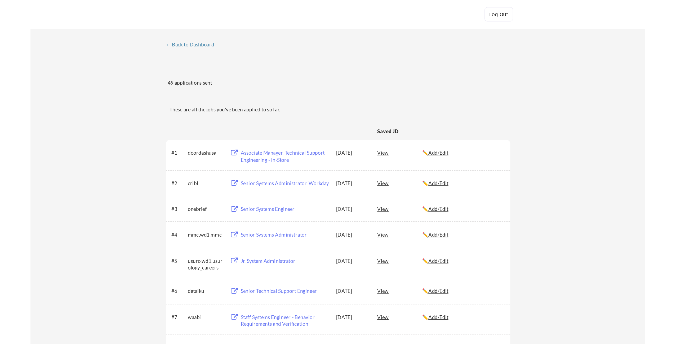
scroll to position [10, 0]
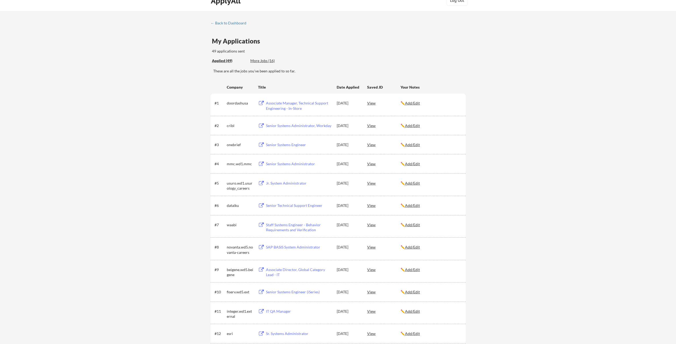
click at [265, 41] on div "My Applications 49 applications sent" at bounding box center [339, 46] width 254 height 16
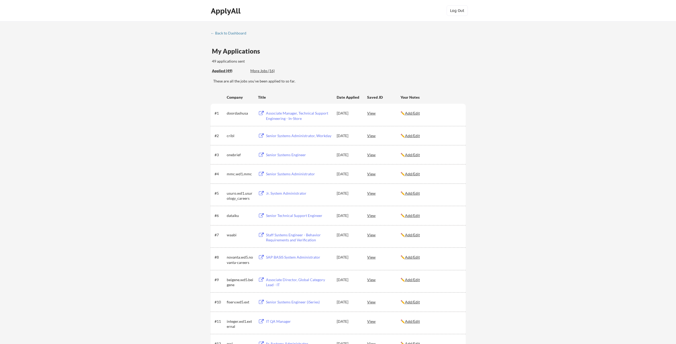
click at [322, 66] on div "Applied (49) More Jobs (16)" at bounding box center [339, 70] width 254 height 11
click at [224, 33] on div "← Back to Dashboard" at bounding box center [231, 33] width 40 height 4
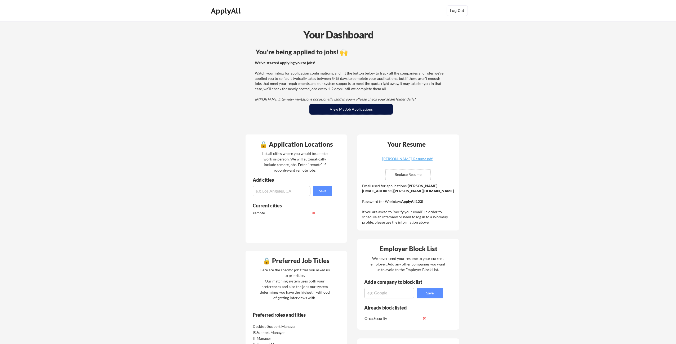
click at [346, 113] on button "View My Job Applications" at bounding box center [350, 109] width 83 height 11
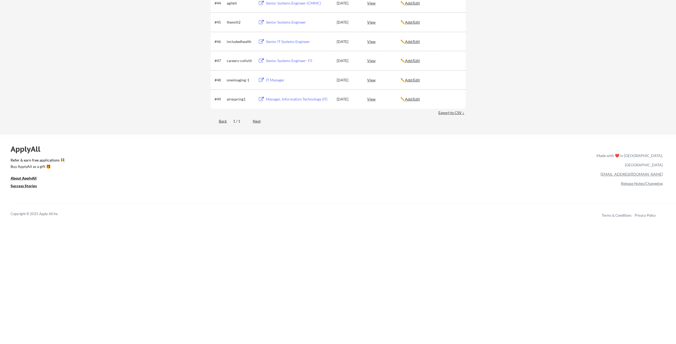
scroll to position [1026, 0]
click at [286, 102] on div "Manager, Information Technology (IT)" at bounding box center [299, 100] width 66 height 5
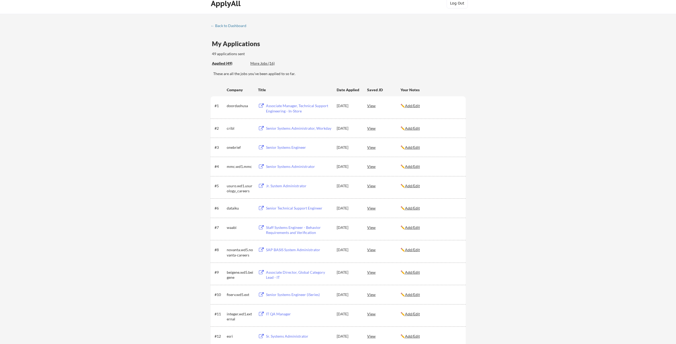
scroll to position [10, 0]
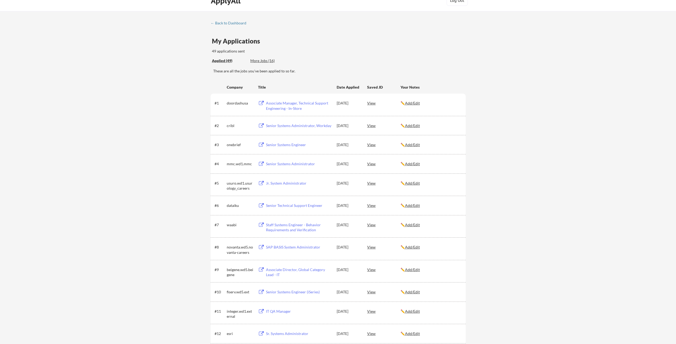
click at [348, 86] on div "Date Applied" at bounding box center [348, 87] width 23 height 5
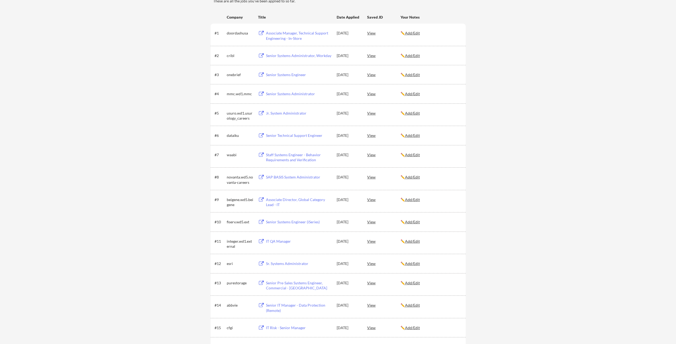
scroll to position [0, 0]
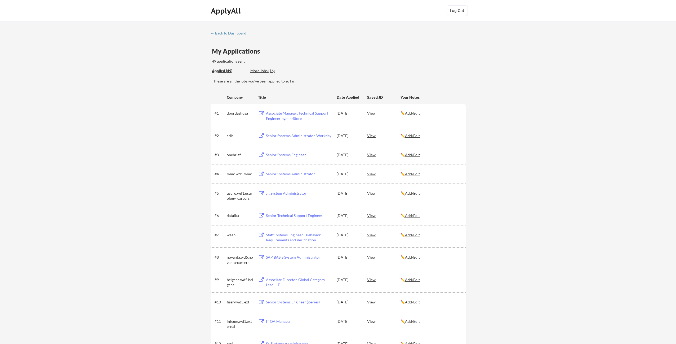
click at [283, 114] on div "Associate Manager, Technical Support Engineering - In-Store" at bounding box center [299, 115] width 66 height 10
